Goal: Task Accomplishment & Management: Manage account settings

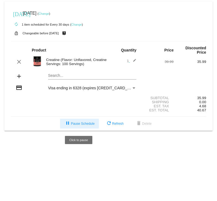
click at [85, 123] on span "pause Pause Schedule" at bounding box center [79, 123] width 30 height 4
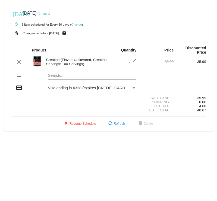
click at [147, 130] on mat-card "today Oct 6 2025 ( Change ) autorenew 1 item scheduled for Every 30 days ( Chan…" at bounding box center [108, 65] width 208 height 129
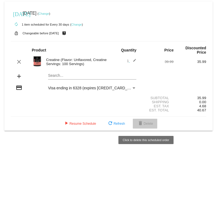
click at [149, 124] on span "delete Delete" at bounding box center [145, 123] width 16 height 4
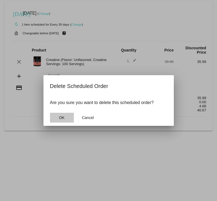
click at [64, 115] on span "OK" at bounding box center [61, 117] width 5 height 4
